Goal: Check status: Check status

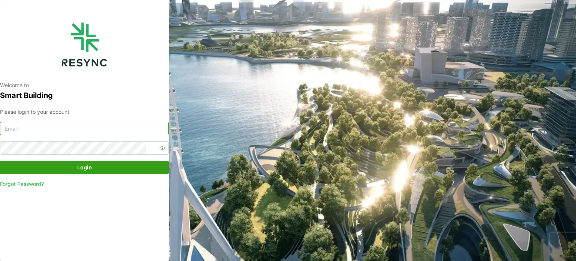
type input "serv354@nus.edu.sg"
click at [64, 168] on span "Login" at bounding box center [84, 167] width 154 height 13
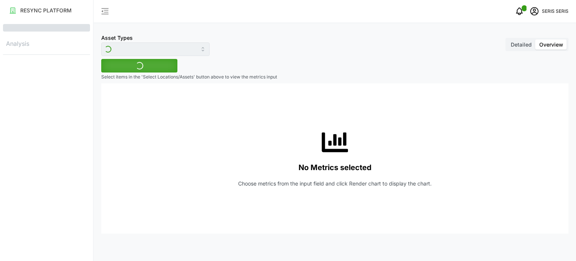
type input "Inverter"
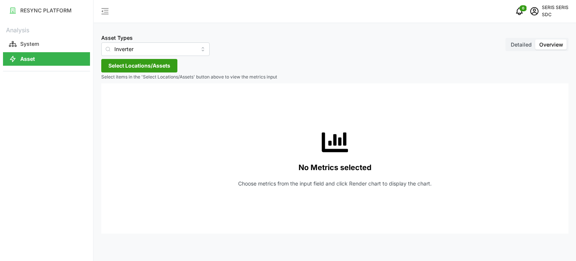
click at [146, 65] on span "Select Locations/Assets" at bounding box center [139, 65] width 62 height 13
click at [120, 99] on span "Select SDC-1" at bounding box center [120, 99] width 5 height 5
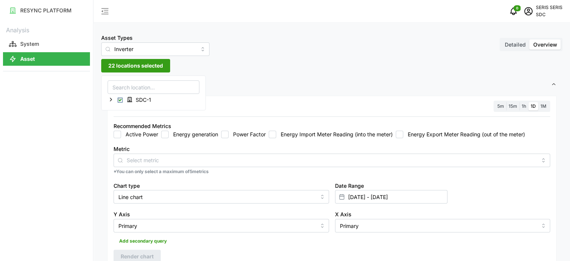
click at [165, 135] on input "Energy generation" at bounding box center [164, 133] width 7 height 7
checkbox input "true"
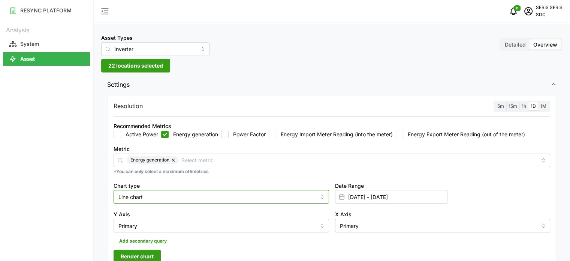
click at [168, 190] on input "Line chart" at bounding box center [222, 196] width 216 height 13
click at [166, 228] on div "Bar chart" at bounding box center [221, 227] width 212 height 13
type input "Bar chart"
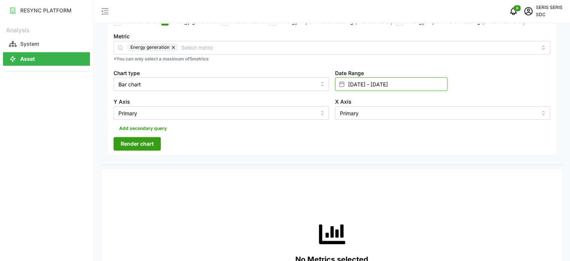
click at [414, 85] on input "[DATE] - [DATE]" at bounding box center [391, 83] width 112 height 13
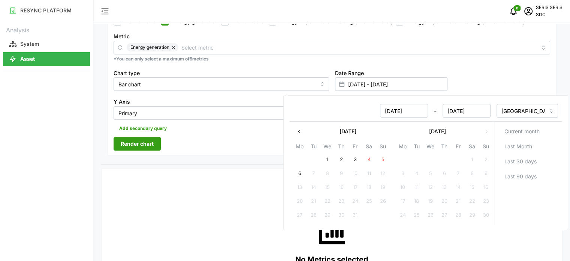
click at [383, 160] on button "5" at bounding box center [382, 159] width 13 height 13
type input "[DATE] - [DATE]"
type input "[DATE]"
click at [383, 160] on button "5" at bounding box center [382, 159] width 13 height 13
type input "[DATE] - [DATE]"
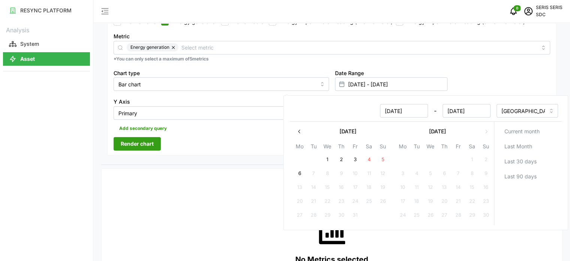
type input "[DATE]"
click at [240, 136] on div "Resolution 5m 15m 1h 1D 1M Recommended Metrics Active Power Energy generation P…" at bounding box center [332, 69] width 450 height 172
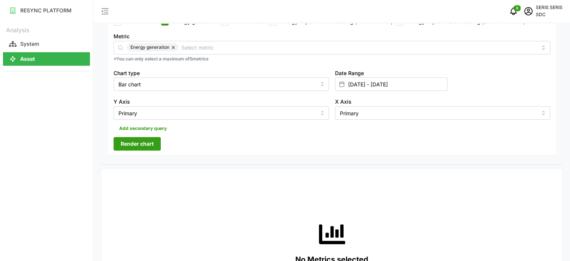
click at [136, 145] on span "Render chart" at bounding box center [137, 143] width 33 height 13
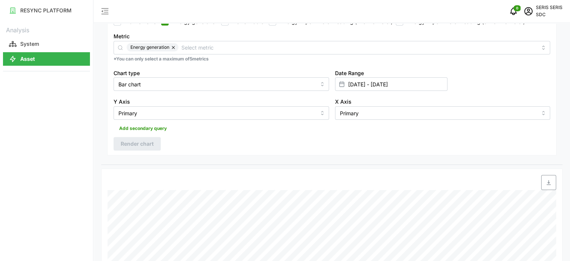
click at [550, 180] on icon "button" at bounding box center [549, 182] width 6 height 6
